Goal: Find specific page/section: Find specific page/section

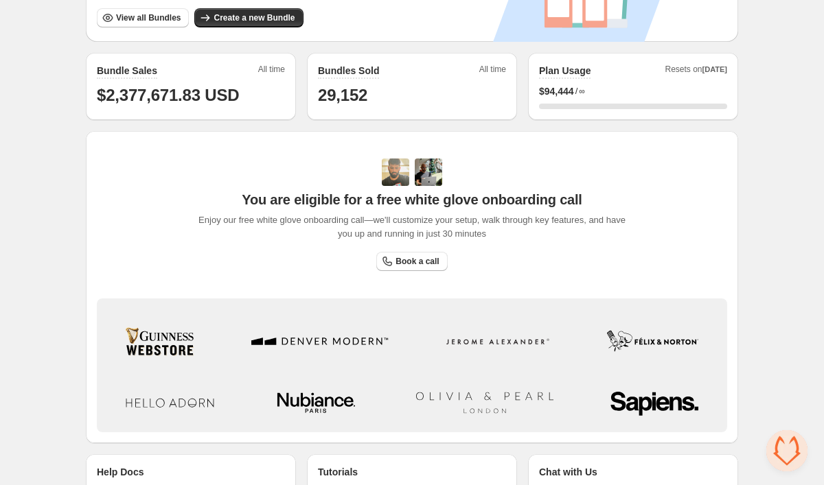
scroll to position [1892, 0]
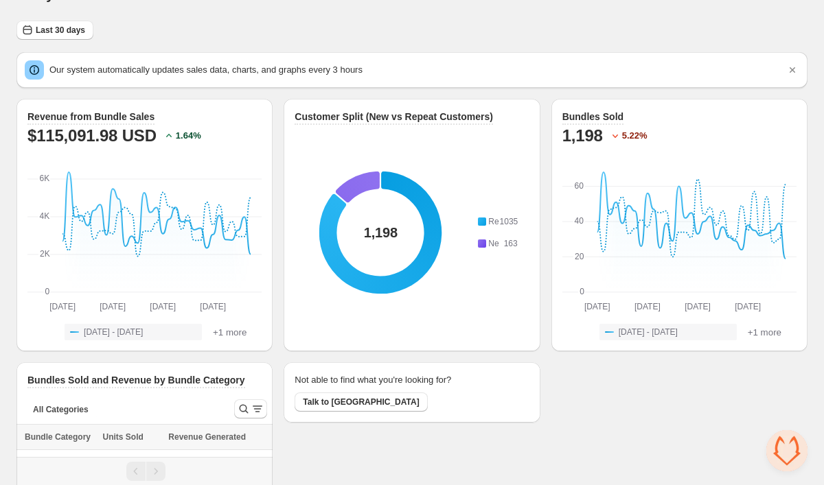
scroll to position [33, 0]
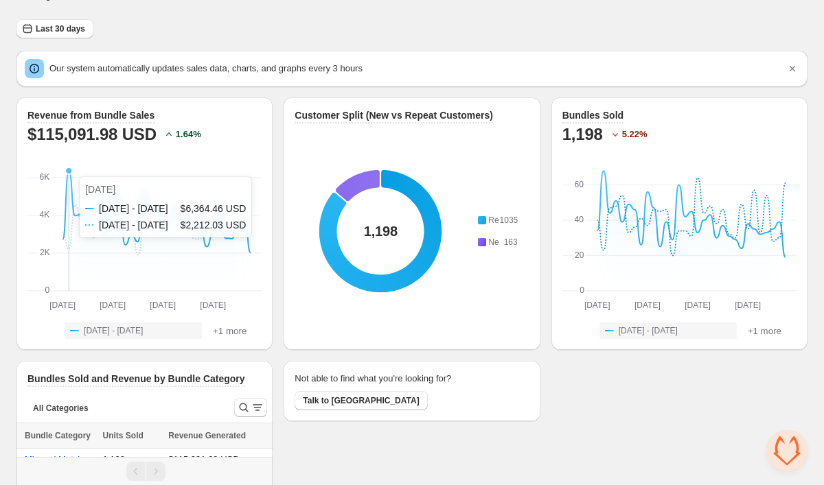
click at [66, 177] on icon at bounding box center [156, 212] width 188 height 82
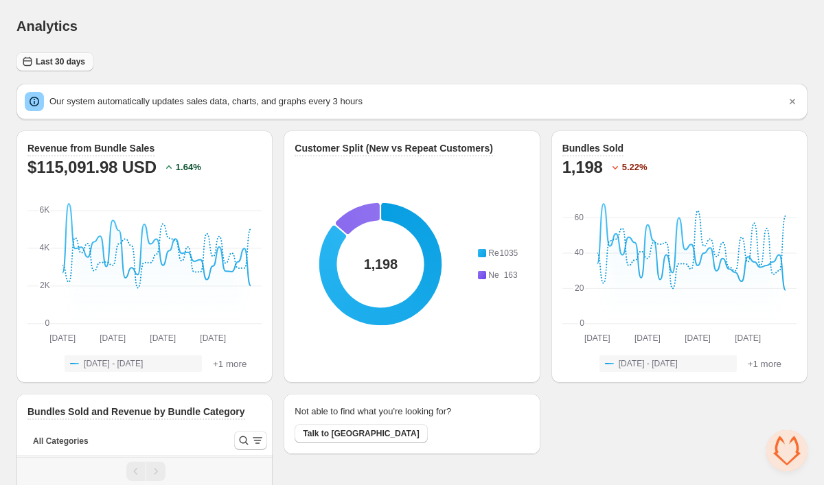
scroll to position [0, 0]
click at [55, 60] on span "Last 30 days" at bounding box center [60, 61] width 49 height 11
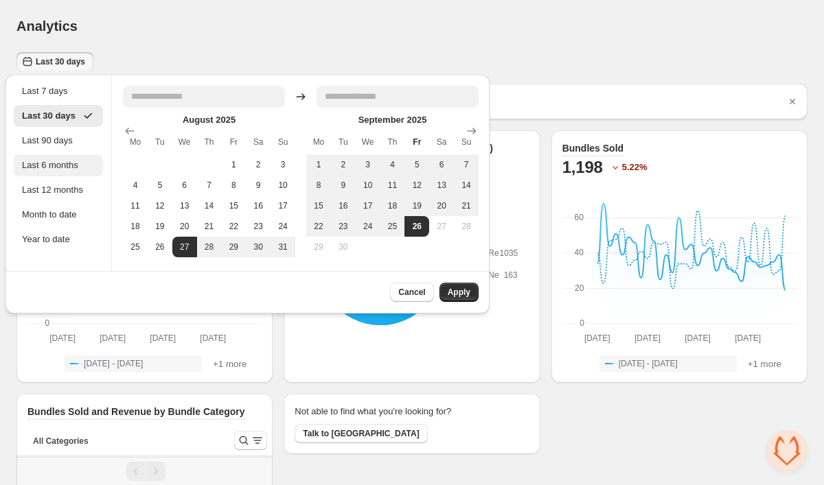
click at [75, 158] on div "Last 6 months" at bounding box center [58, 165] width 89 height 22
type input "**********"
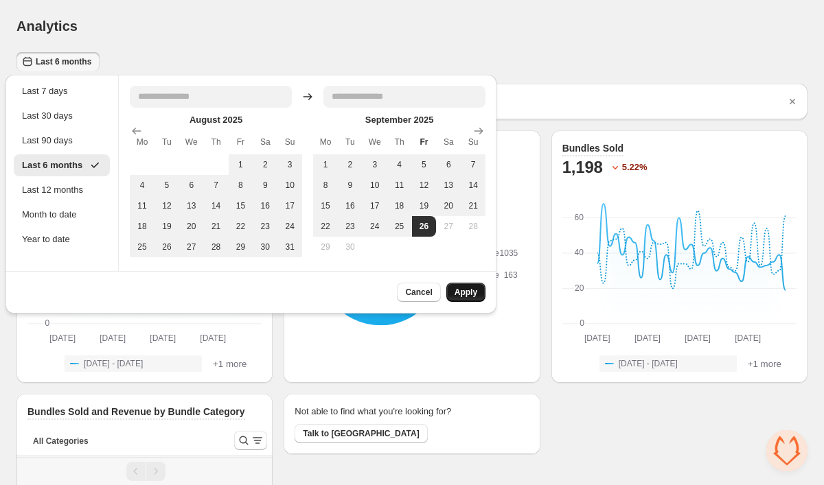
click at [462, 298] on span "Apply" at bounding box center [465, 292] width 23 height 11
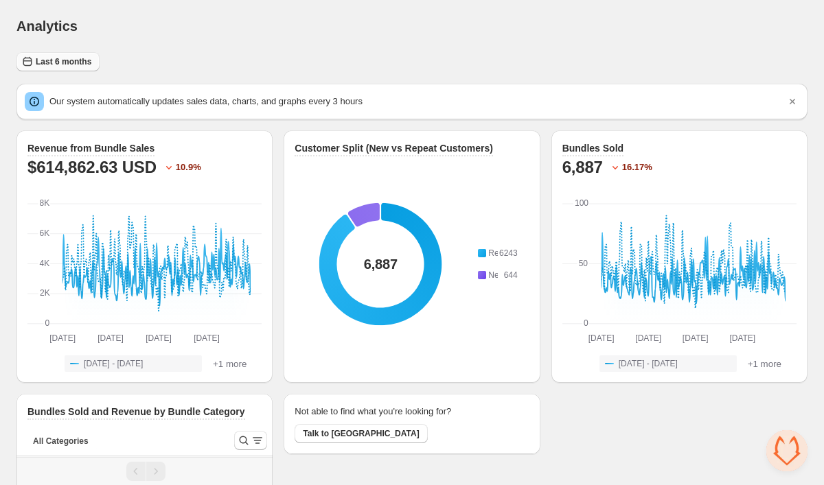
click at [68, 63] on span "Last 6 months" at bounding box center [64, 61] width 56 height 11
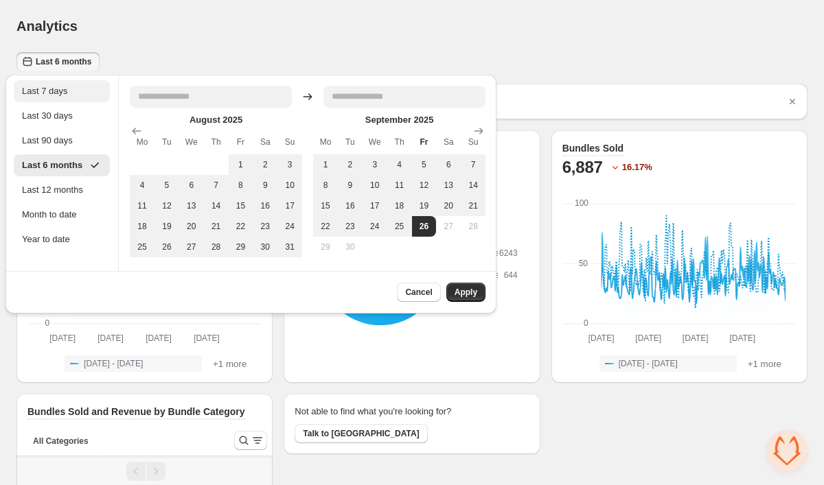
click at [71, 100] on div "Last 7 days" at bounding box center [62, 91] width 96 height 22
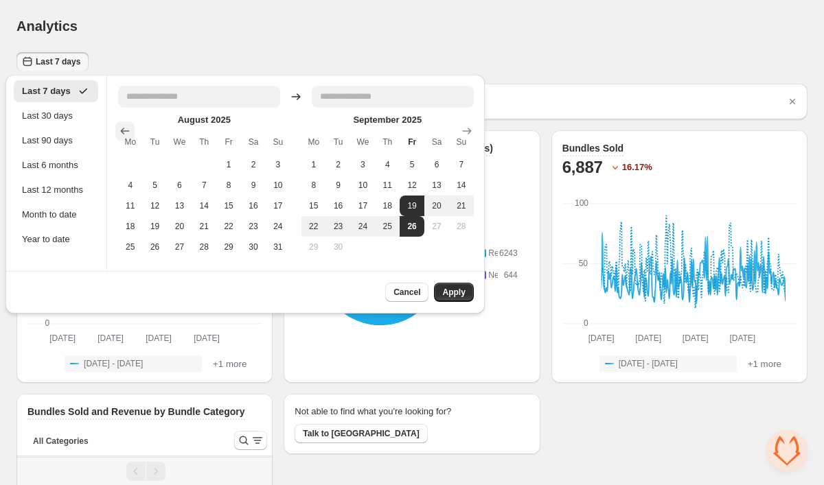
click at [126, 129] on icon "Show previous month, July 2025" at bounding box center [125, 131] width 14 height 14
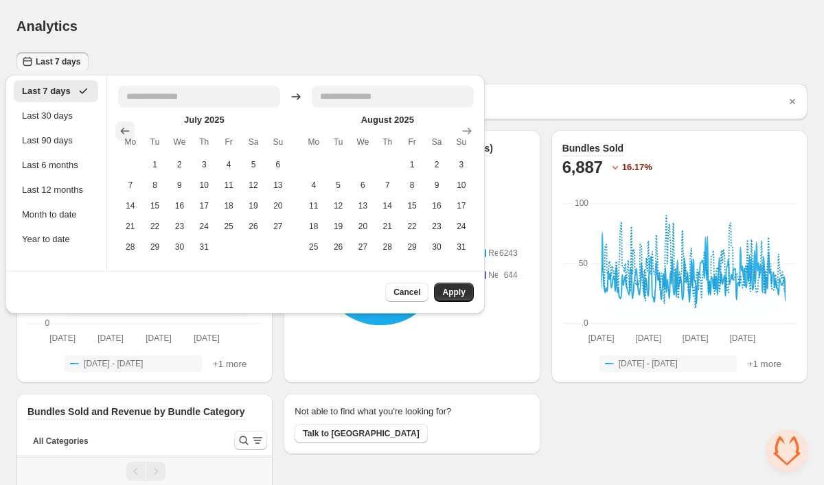
click at [130, 130] on icon "Show previous month, June 2025" at bounding box center [125, 131] width 14 height 14
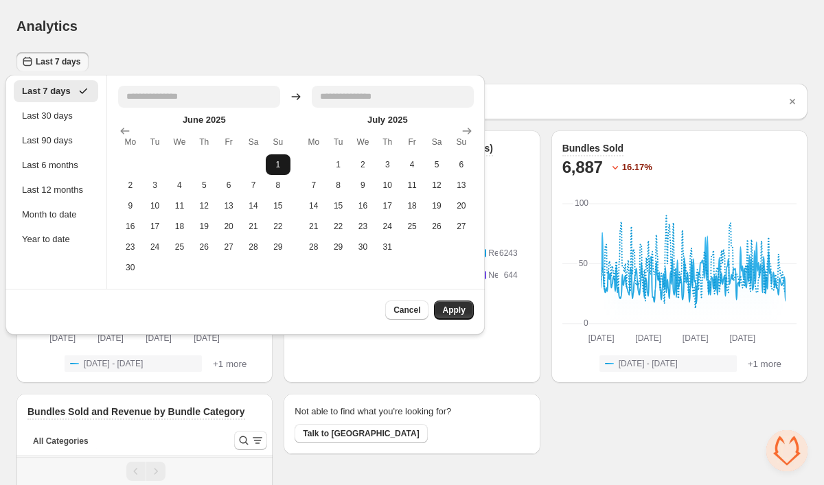
click at [279, 167] on button "1" at bounding box center [278, 164] width 25 height 21
type input "**********"
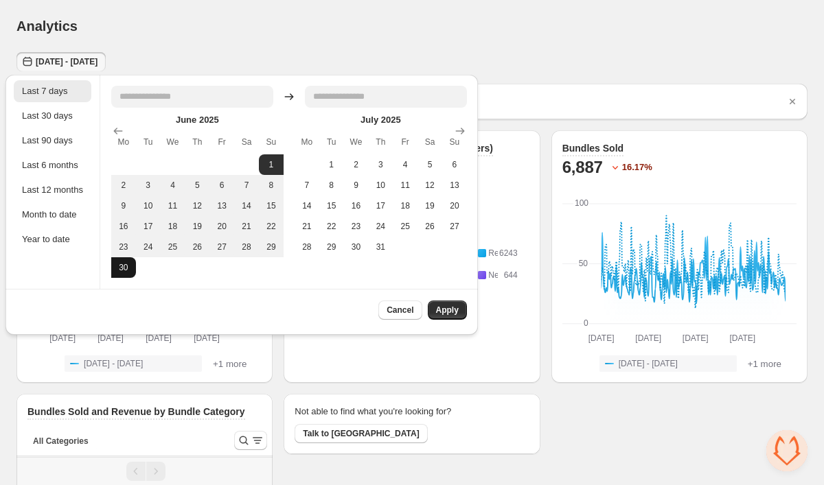
click at [129, 273] on button "30" at bounding box center [123, 267] width 25 height 21
type input "**********"
click at [442, 316] on span "Apply" at bounding box center [447, 310] width 23 height 11
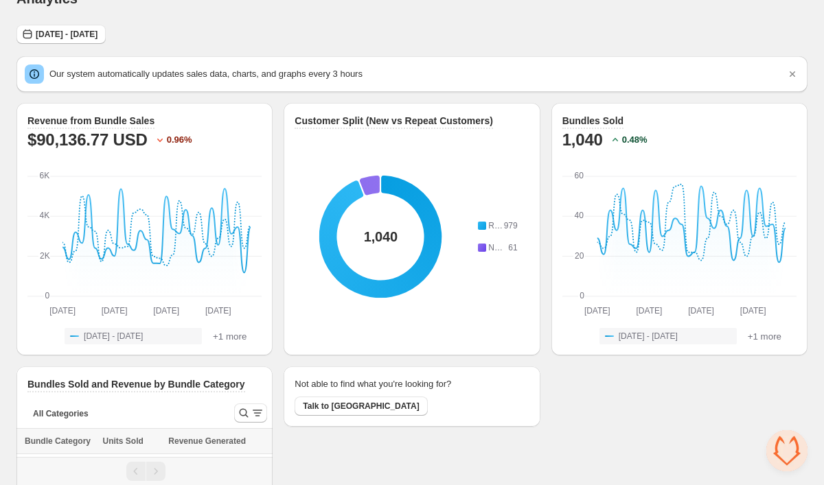
scroll to position [25, 0]
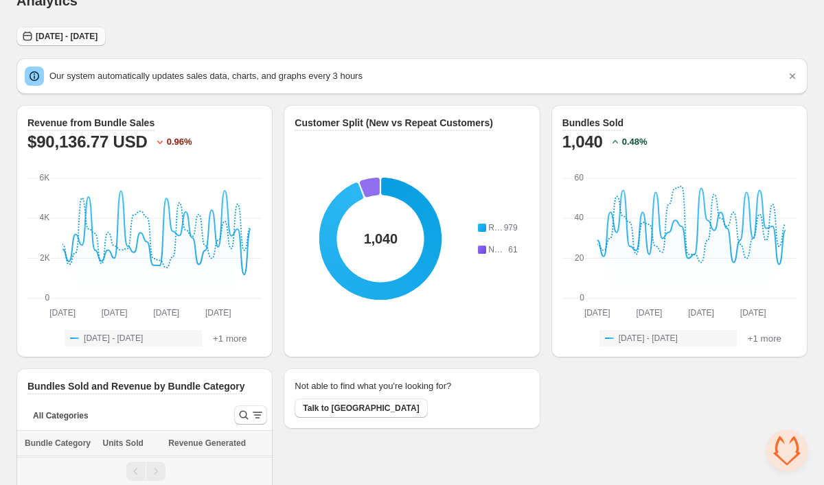
click at [97, 38] on span "Sun Jun 01 2025 - Mon Jun 30 2025" at bounding box center [67, 36] width 62 height 11
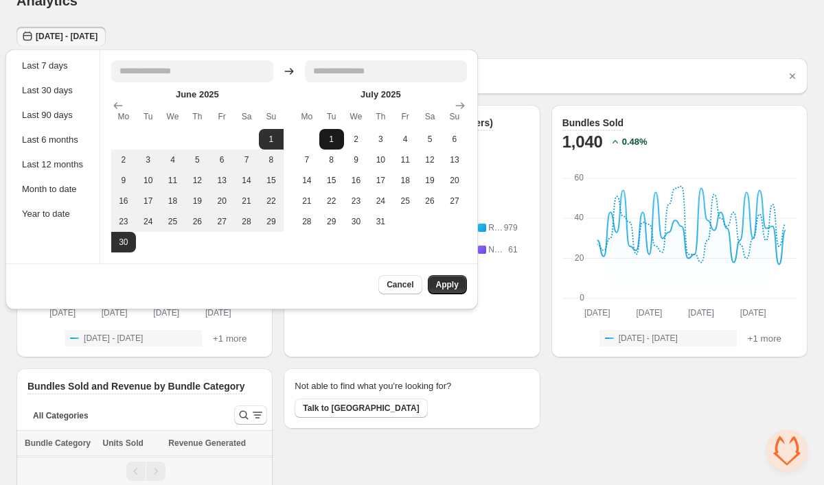
click at [331, 135] on button "1" at bounding box center [331, 139] width 25 height 21
type input "**********"
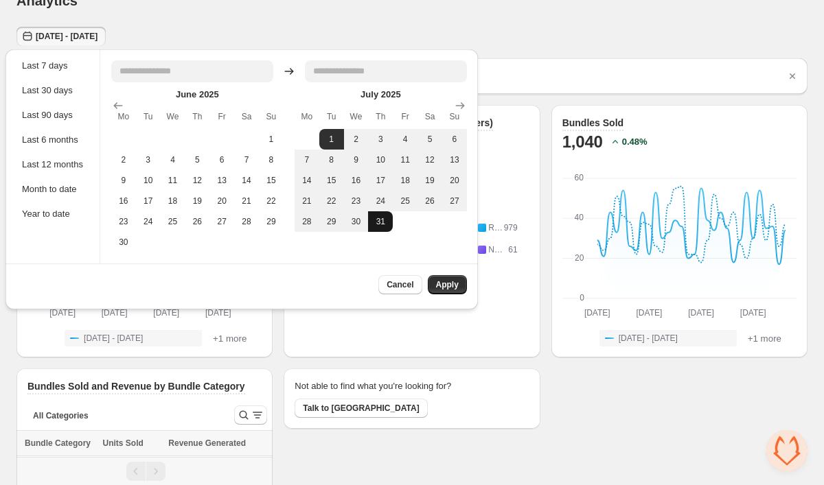
click at [388, 229] on button "31" at bounding box center [380, 221] width 25 height 21
type input "**********"
click at [445, 286] on span "Apply" at bounding box center [447, 284] width 23 height 11
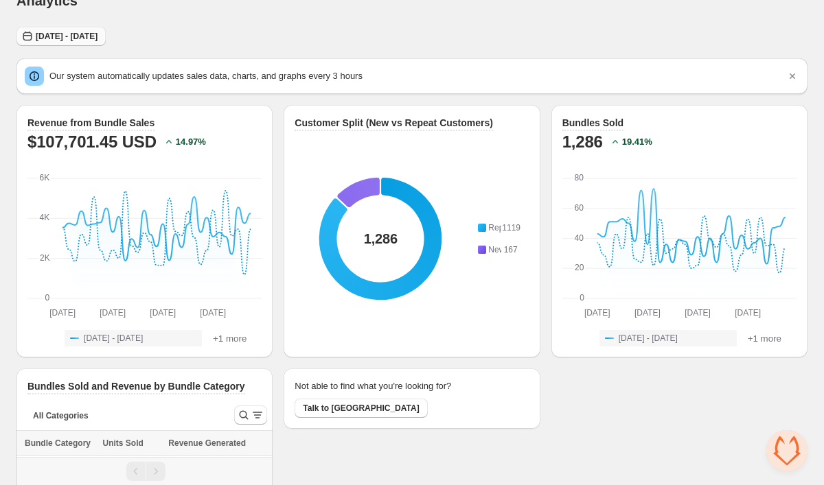
click at [97, 40] on span "Tue Jul 01 2025 - Thu Jul 31 2025" at bounding box center [67, 36] width 62 height 11
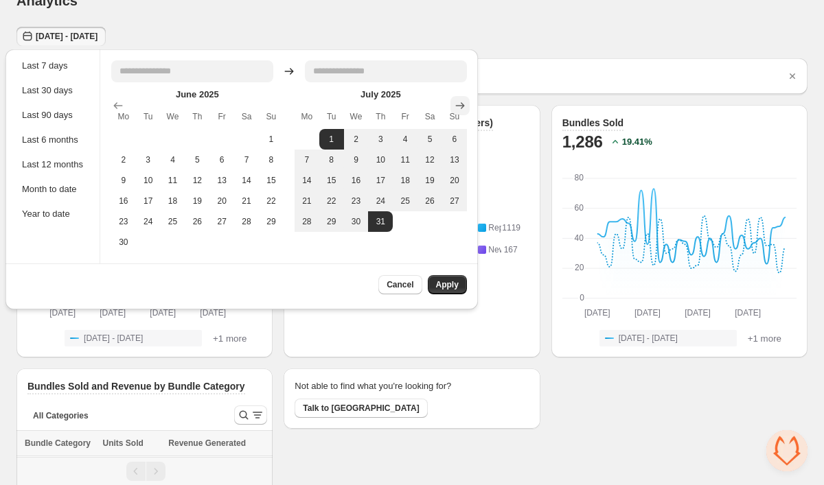
click at [458, 110] on icon "Show next month, August 2025" at bounding box center [460, 106] width 14 height 14
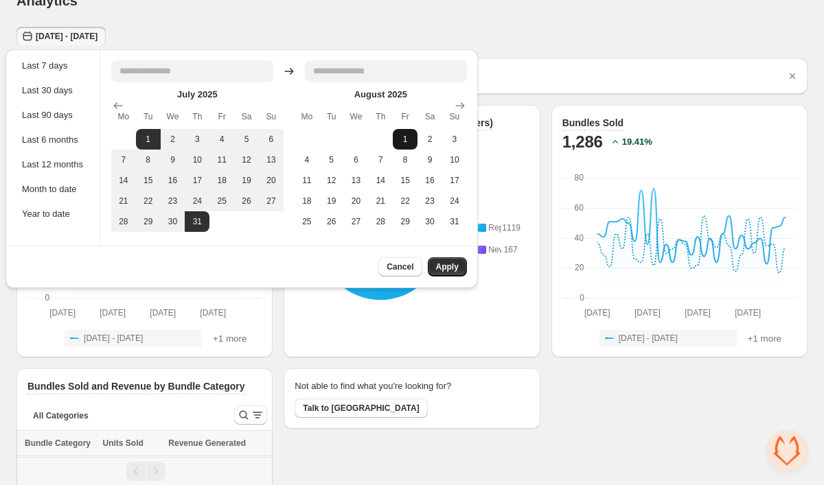
click at [404, 140] on button "1" at bounding box center [405, 139] width 25 height 21
type input "**********"
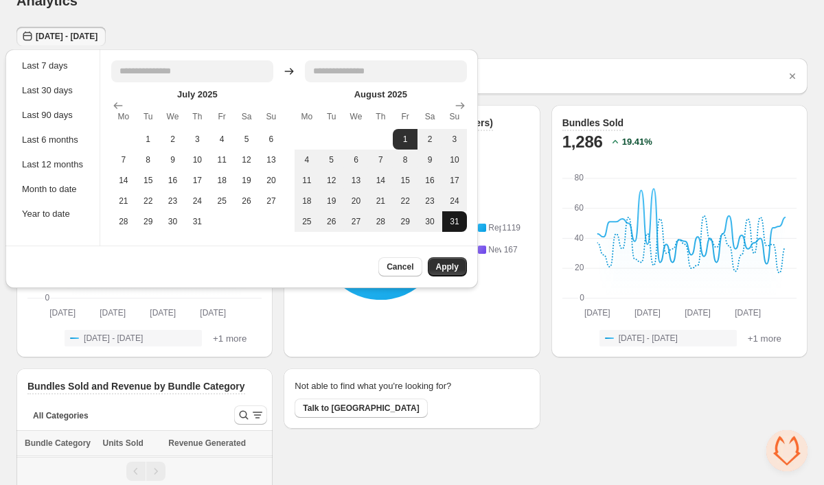
click at [459, 226] on button "31" at bounding box center [454, 221] width 25 height 21
type input "**********"
click at [458, 270] on span "Apply" at bounding box center [447, 266] width 23 height 11
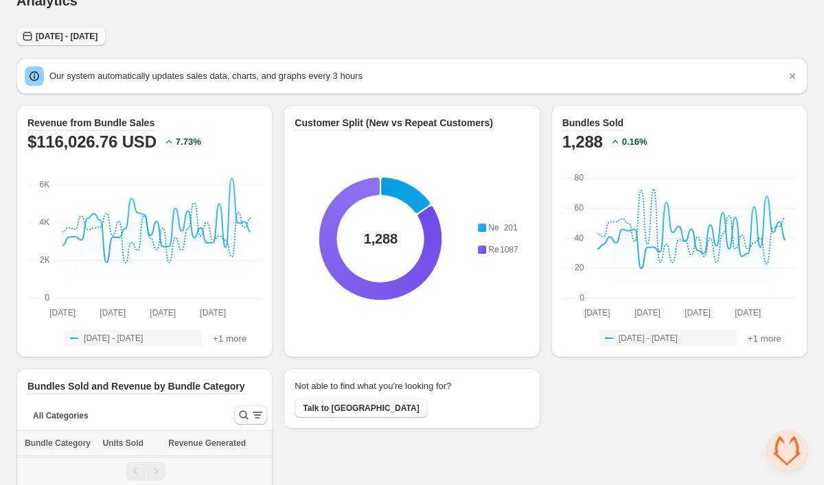
click at [97, 38] on span "Fri Aug 01 2025 - Sun Aug 31 2025" at bounding box center [67, 36] width 62 height 11
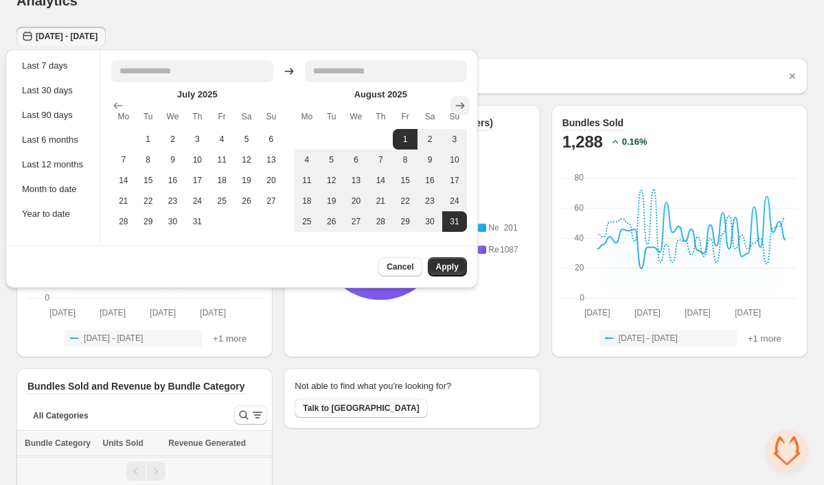
click at [464, 109] on icon "Show next month, September 2025" at bounding box center [460, 106] width 14 height 14
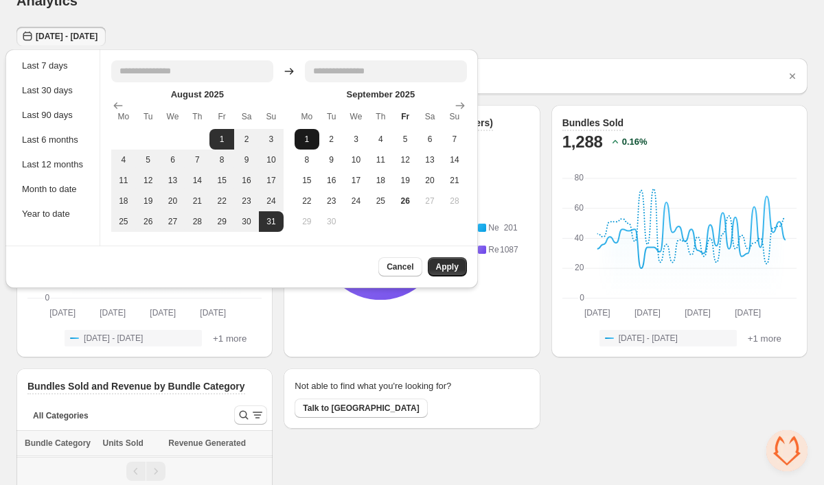
click at [311, 143] on button "1" at bounding box center [306, 139] width 25 height 21
type input "**********"
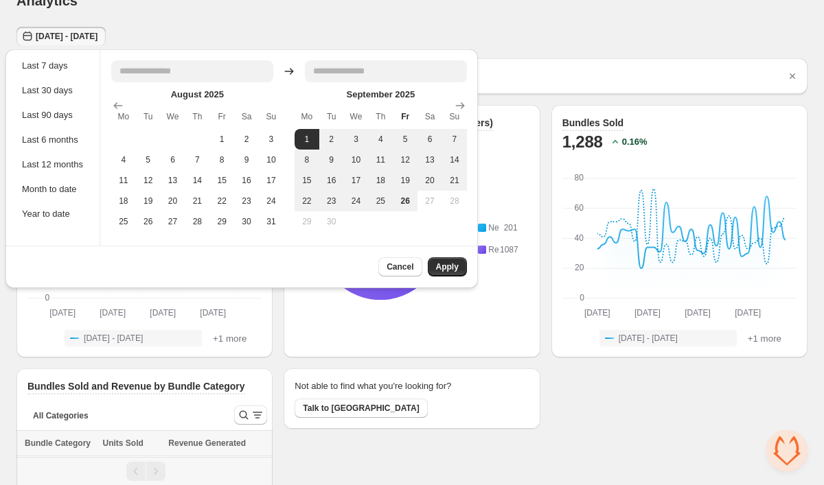
click at [421, 201] on button "27" at bounding box center [429, 201] width 25 height 21
click at [417, 201] on button "26" at bounding box center [405, 201] width 25 height 21
type input "**********"
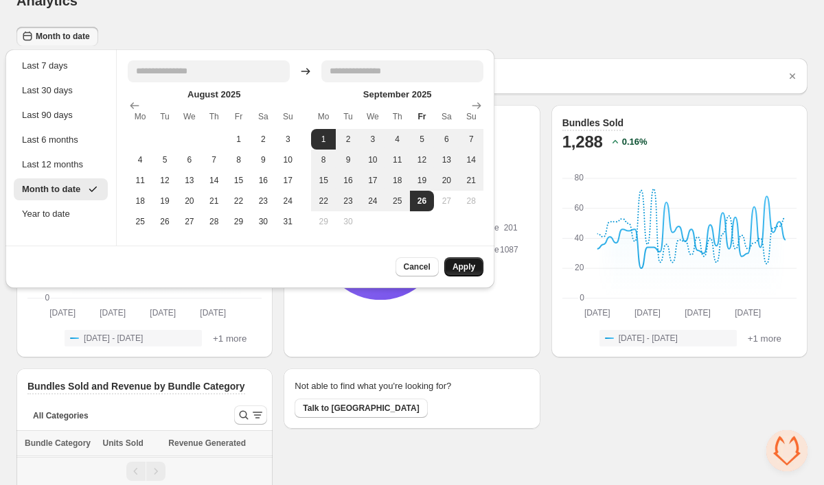
click at [458, 264] on span "Apply" at bounding box center [463, 266] width 23 height 11
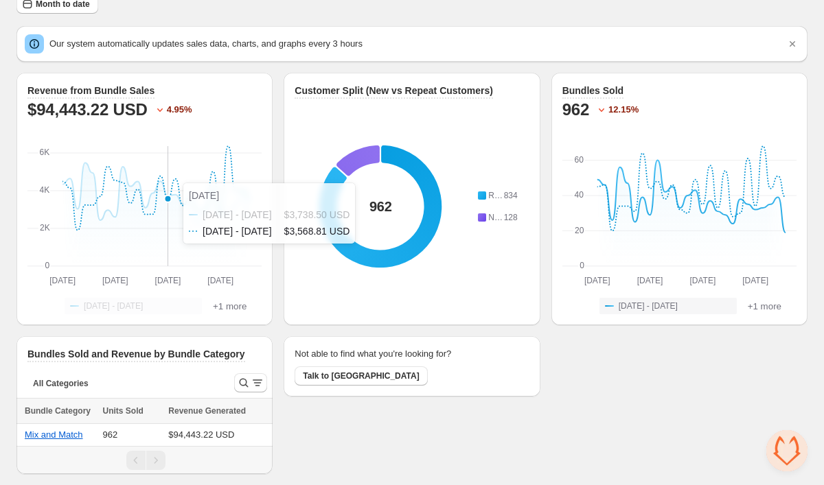
scroll to position [57, 0]
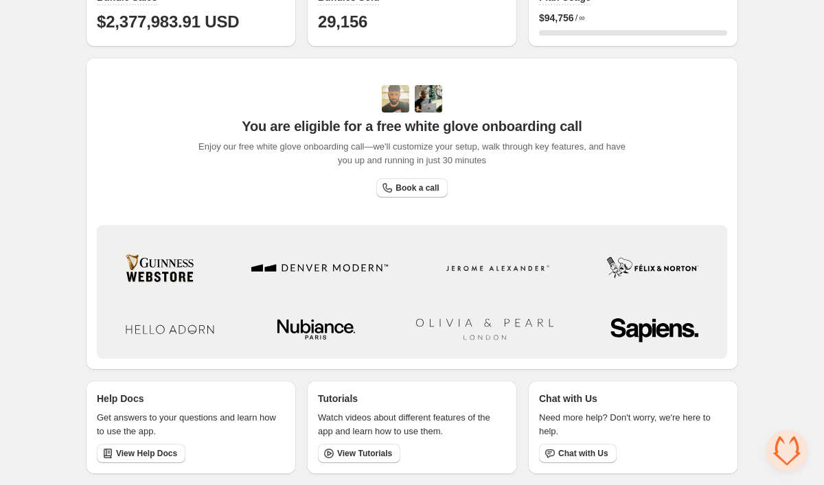
scroll to position [183, 0]
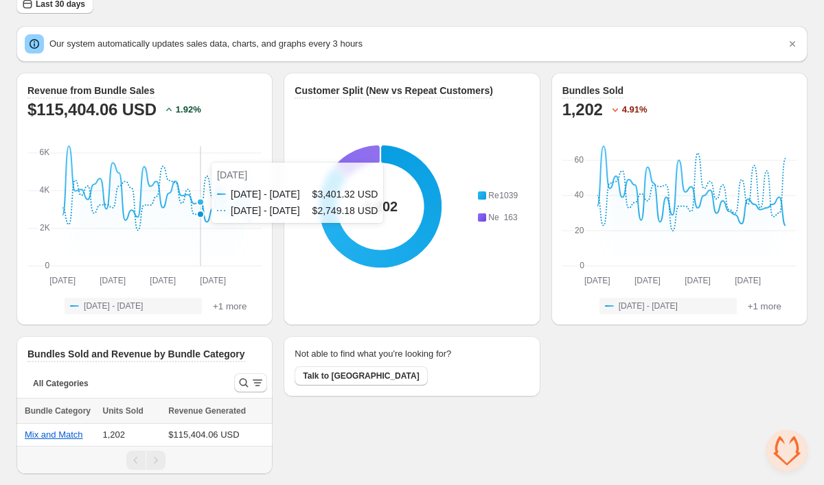
scroll to position [57, 0]
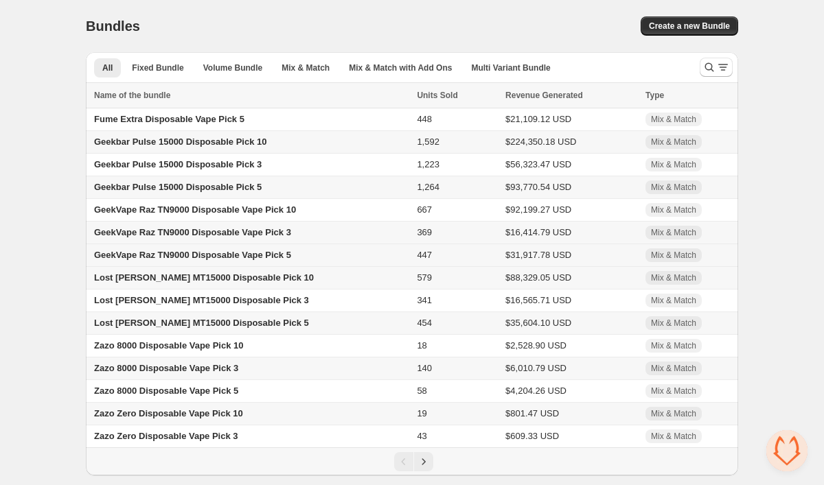
scroll to position [1, 0]
click at [310, 67] on span "Mix & Match" at bounding box center [305, 67] width 48 height 11
click at [428, 467] on icon "Next" at bounding box center [424, 462] width 14 height 14
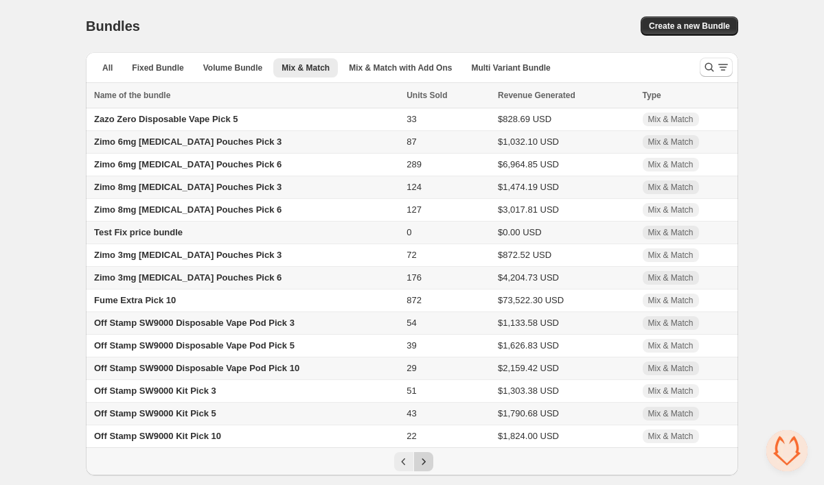
click at [421, 469] on icon "Next" at bounding box center [424, 462] width 14 height 14
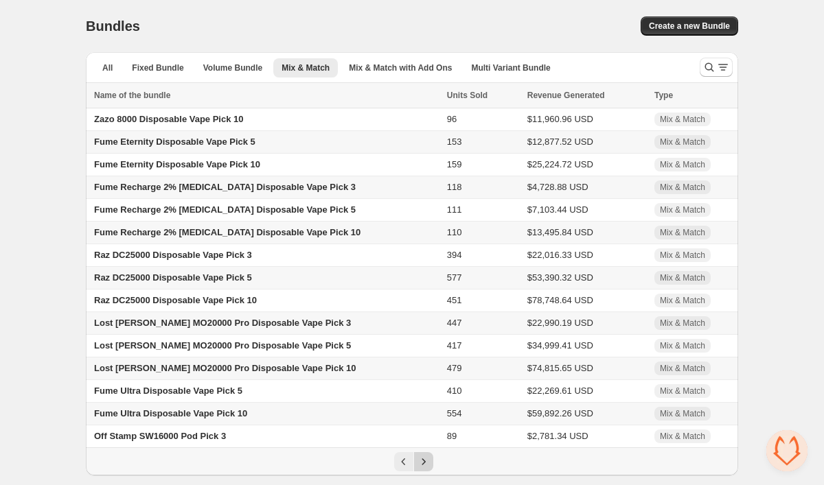
click at [421, 469] on icon "Next" at bounding box center [424, 462] width 14 height 14
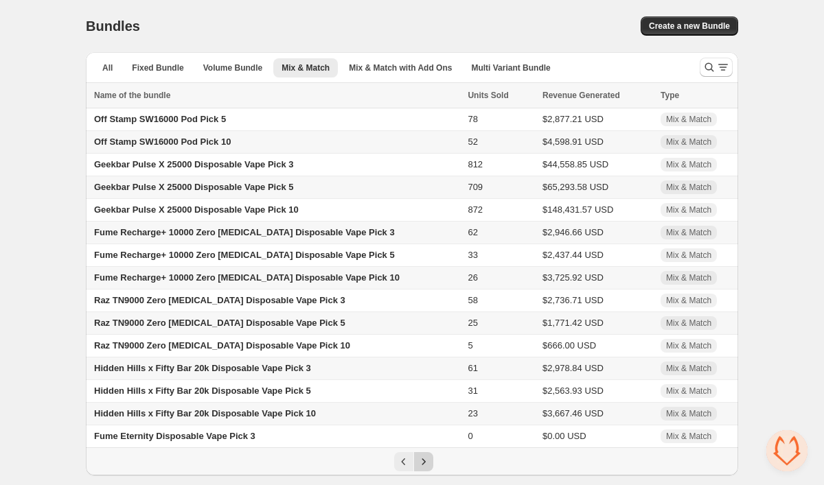
click at [421, 469] on icon "Next" at bounding box center [424, 462] width 14 height 14
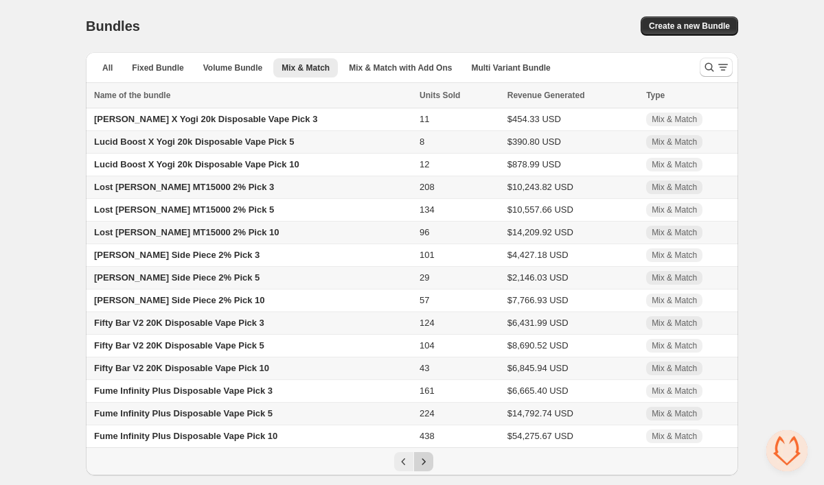
click at [421, 469] on icon "Next" at bounding box center [424, 462] width 14 height 14
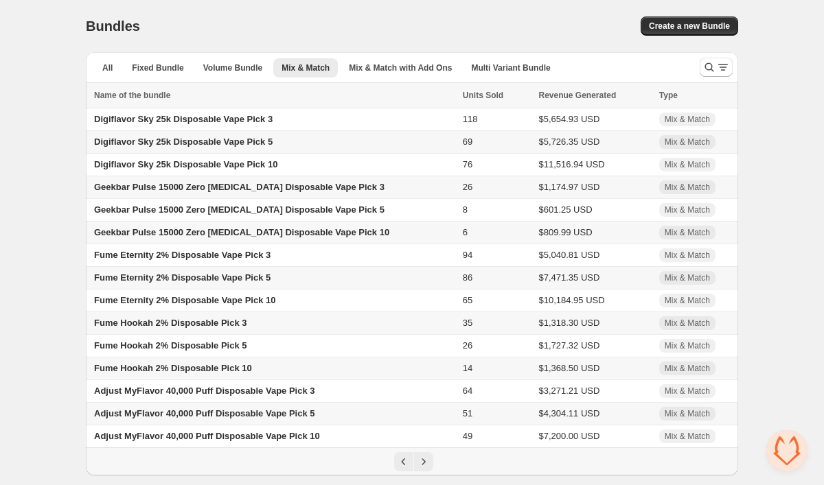
click at [492, 12] on div "Bundles. This page is ready Bundles Create a new Bundle" at bounding box center [412, 26] width 652 height 52
click at [110, 64] on span "All" at bounding box center [107, 67] width 10 height 11
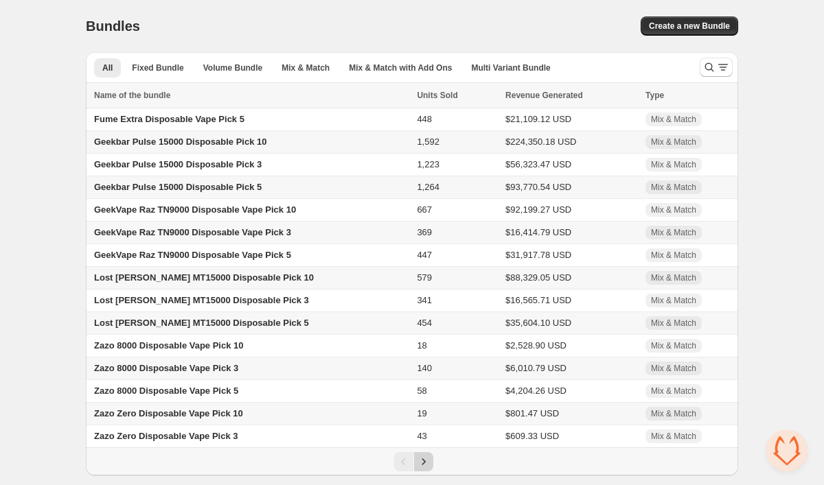
click at [424, 469] on icon "Next" at bounding box center [424, 462] width 14 height 14
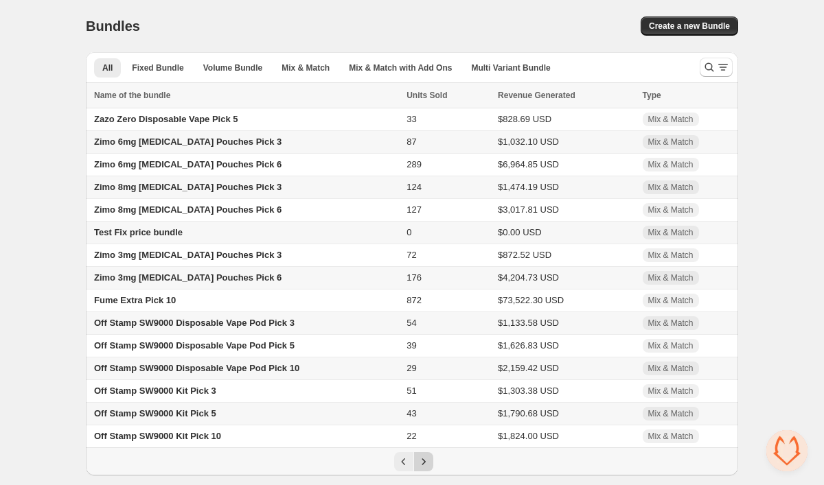
click at [424, 469] on icon "Next" at bounding box center [424, 462] width 14 height 14
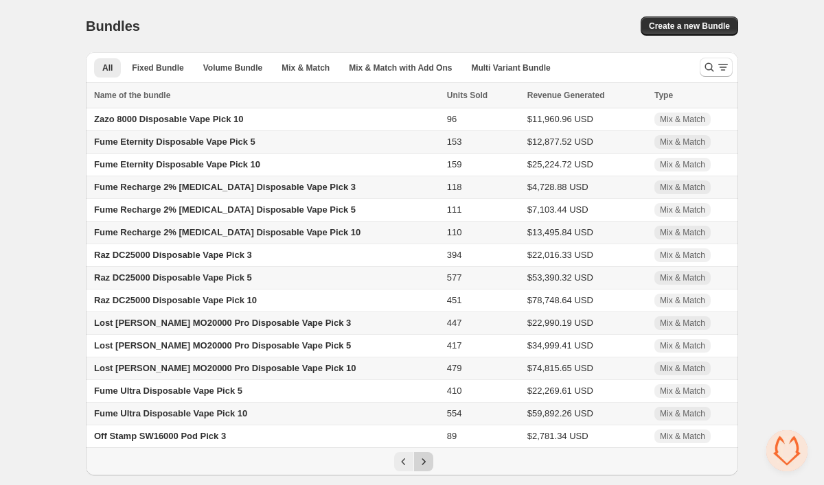
click at [428, 469] on icon "Next" at bounding box center [424, 462] width 14 height 14
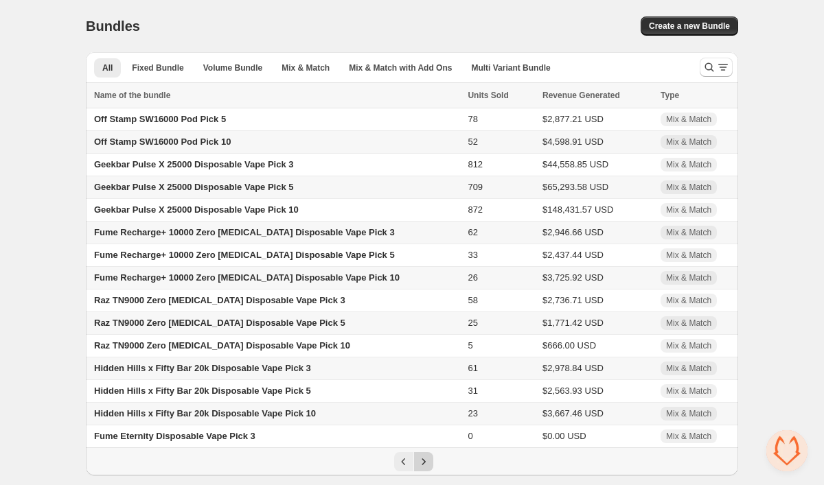
click at [428, 469] on icon "Next" at bounding box center [424, 462] width 14 height 14
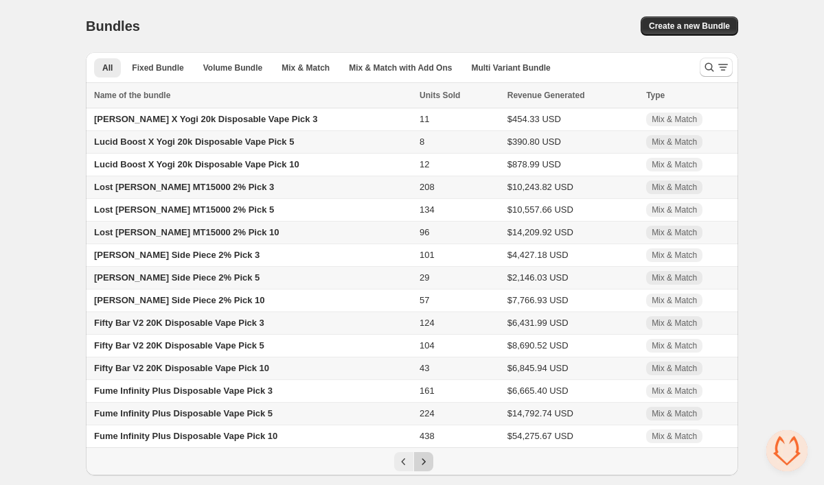
click at [428, 469] on icon "Next" at bounding box center [424, 462] width 14 height 14
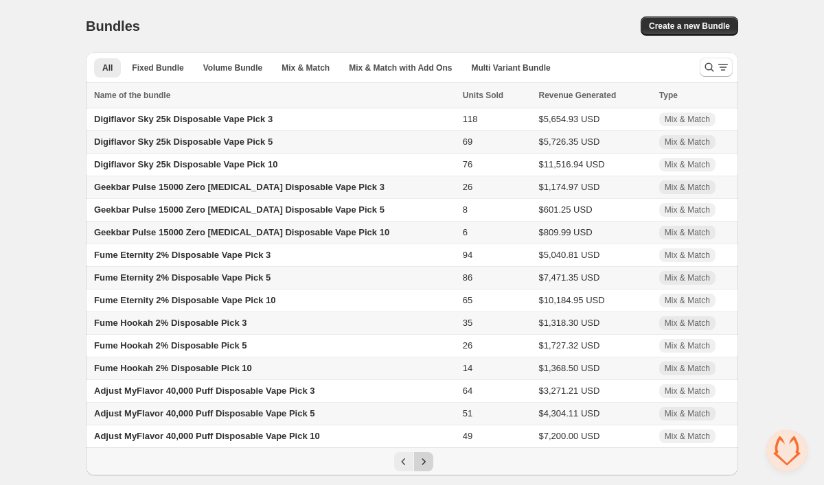
click at [428, 469] on icon "Next" at bounding box center [424, 462] width 14 height 14
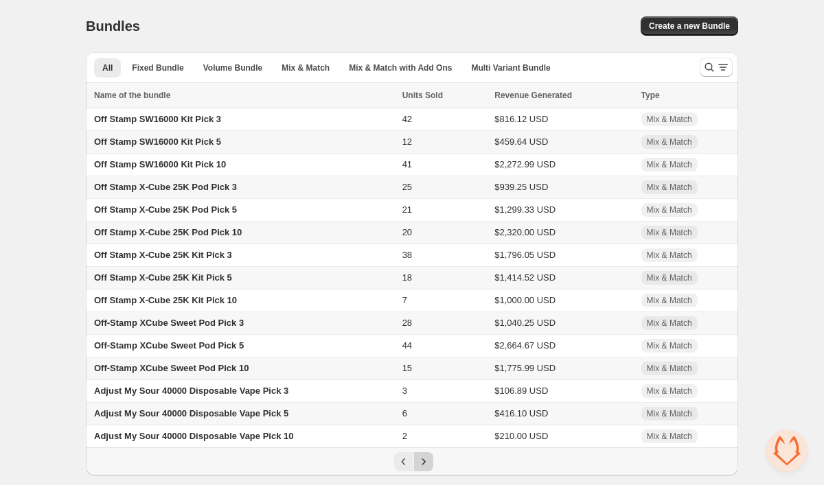
click at [428, 469] on icon "Next" at bounding box center [424, 462] width 14 height 14
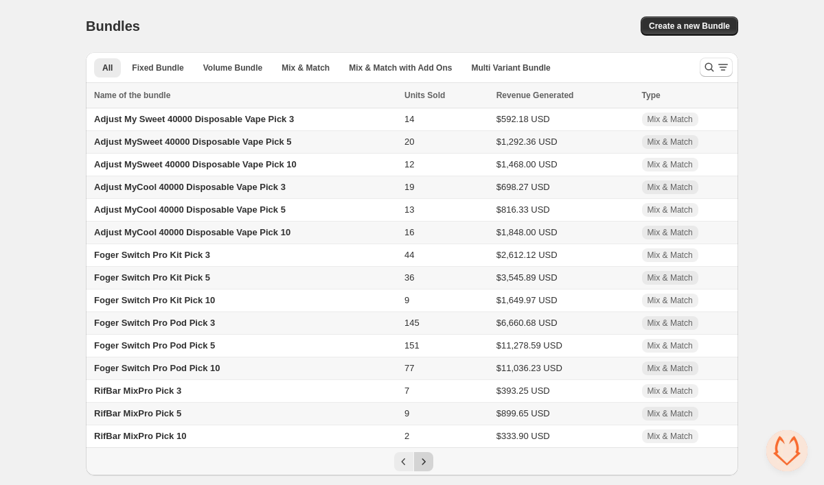
click at [428, 469] on icon "Next" at bounding box center [424, 462] width 14 height 14
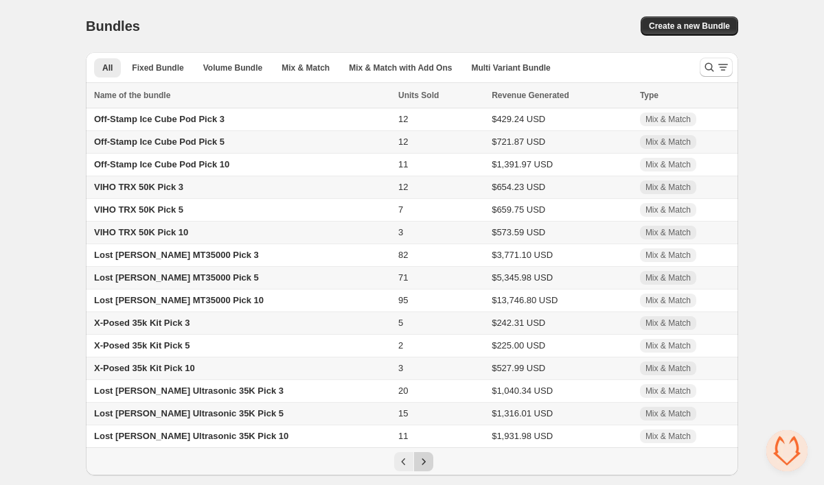
click at [428, 469] on icon "Next" at bounding box center [424, 462] width 14 height 14
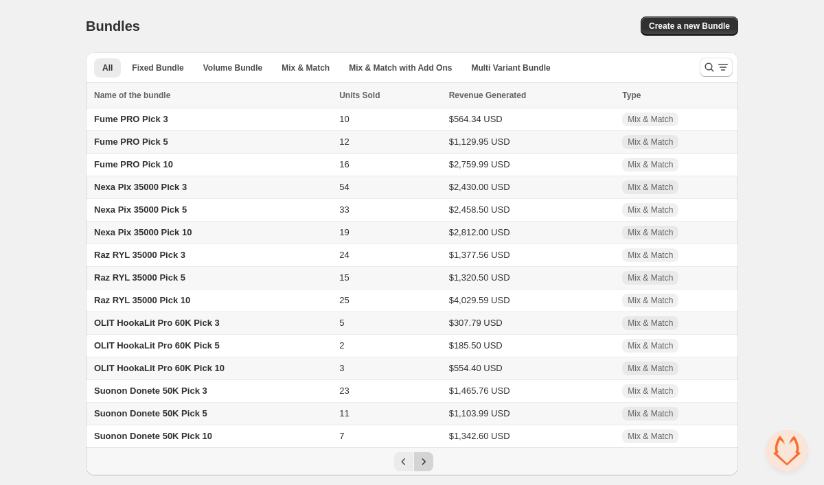
click at [428, 469] on icon "Next" at bounding box center [424, 462] width 14 height 14
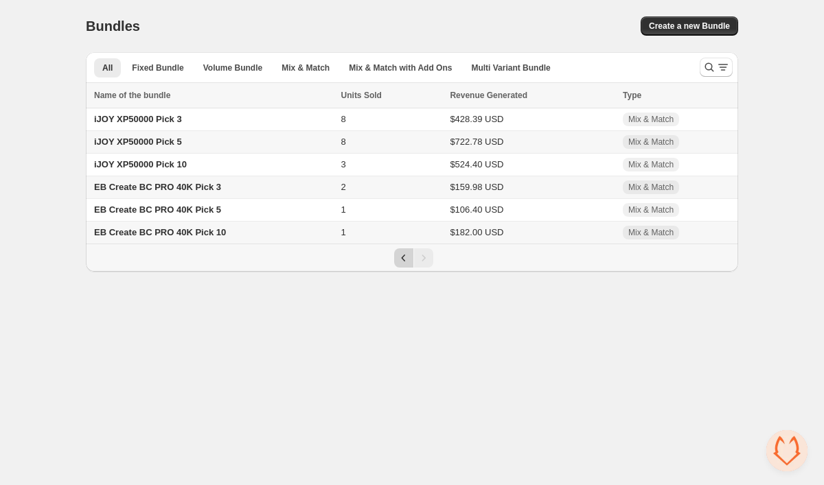
click at [400, 258] on icon "Previous" at bounding box center [404, 258] width 14 height 14
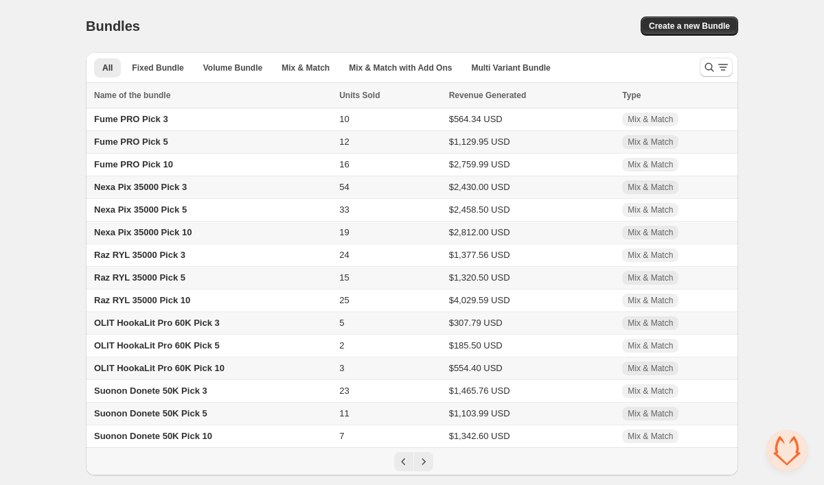
scroll to position [1, 0]
click at [400, 469] on icon "Previous" at bounding box center [404, 462] width 14 height 14
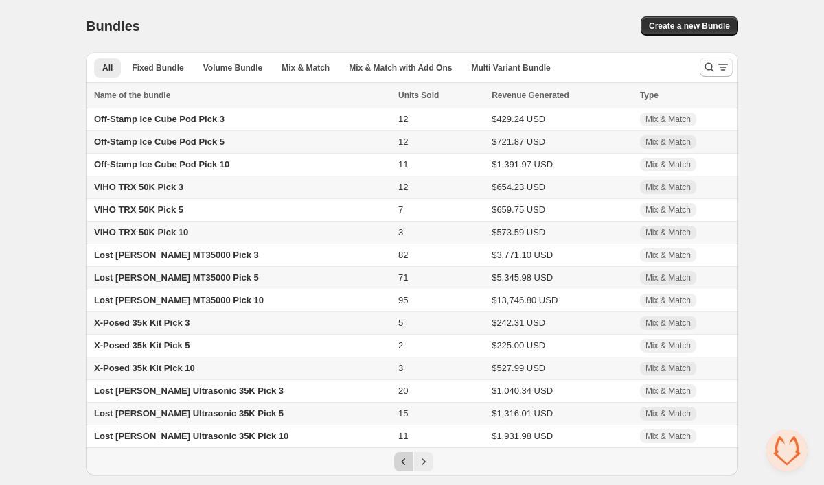
click at [399, 469] on icon "Previous" at bounding box center [404, 462] width 14 height 14
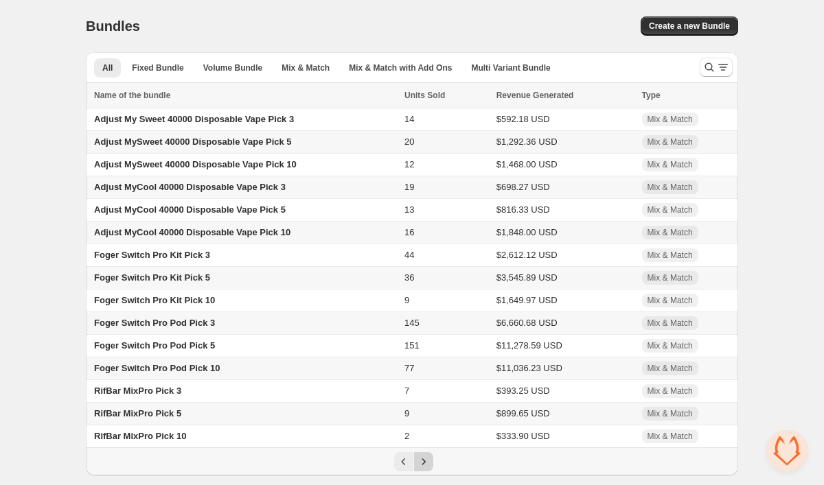
click at [420, 467] on icon "Next" at bounding box center [424, 462] width 14 height 14
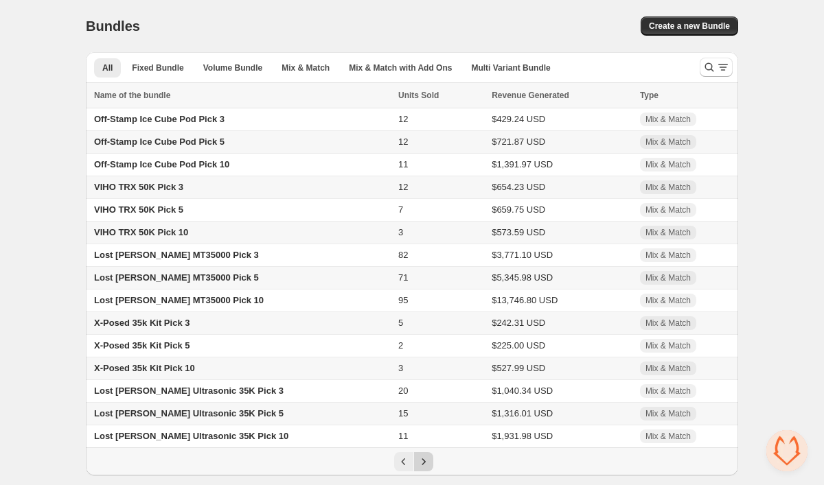
click at [423, 467] on icon "Next" at bounding box center [424, 462] width 14 height 14
